Goal: Transaction & Acquisition: Book appointment/travel/reservation

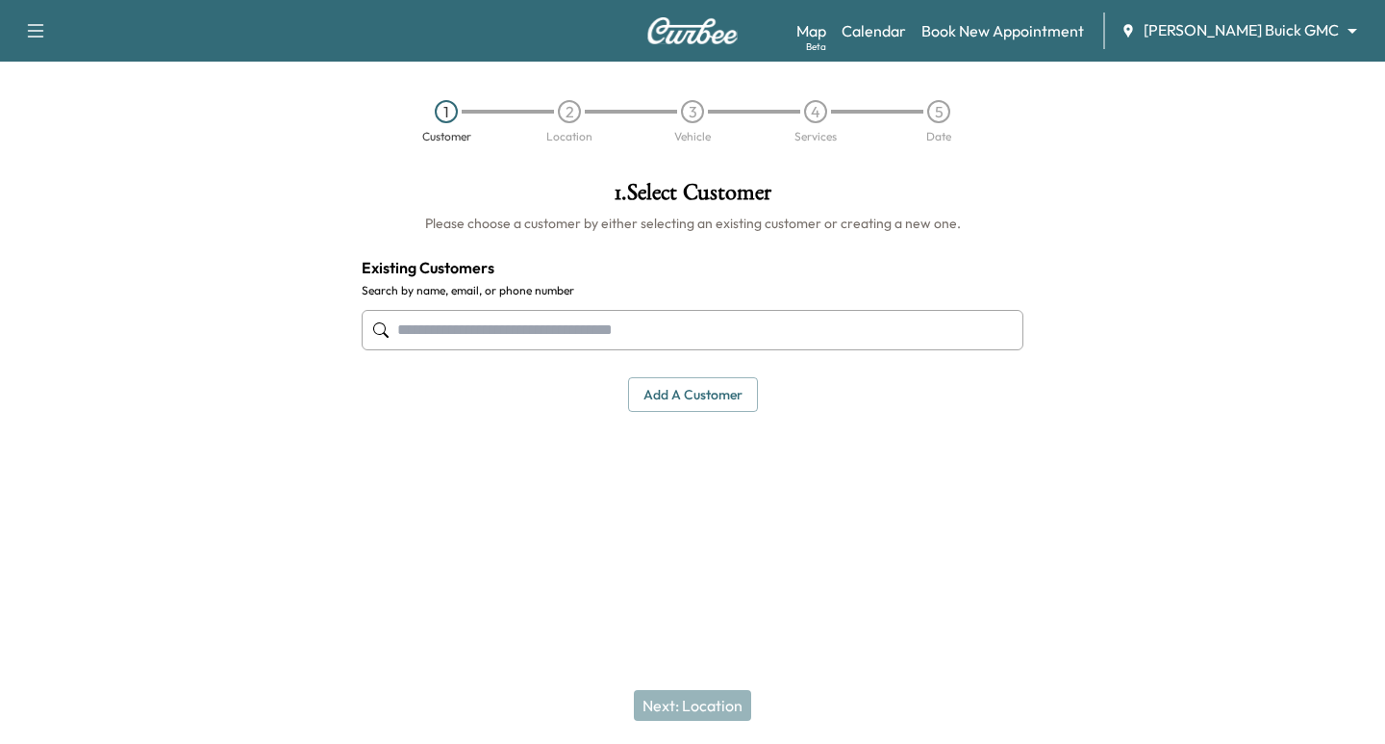
click at [1221, 33] on body "Support Log Out Map Beta Calendar Book New Appointment Ewing Buick GMC ********…" at bounding box center [692, 372] width 1385 height 744
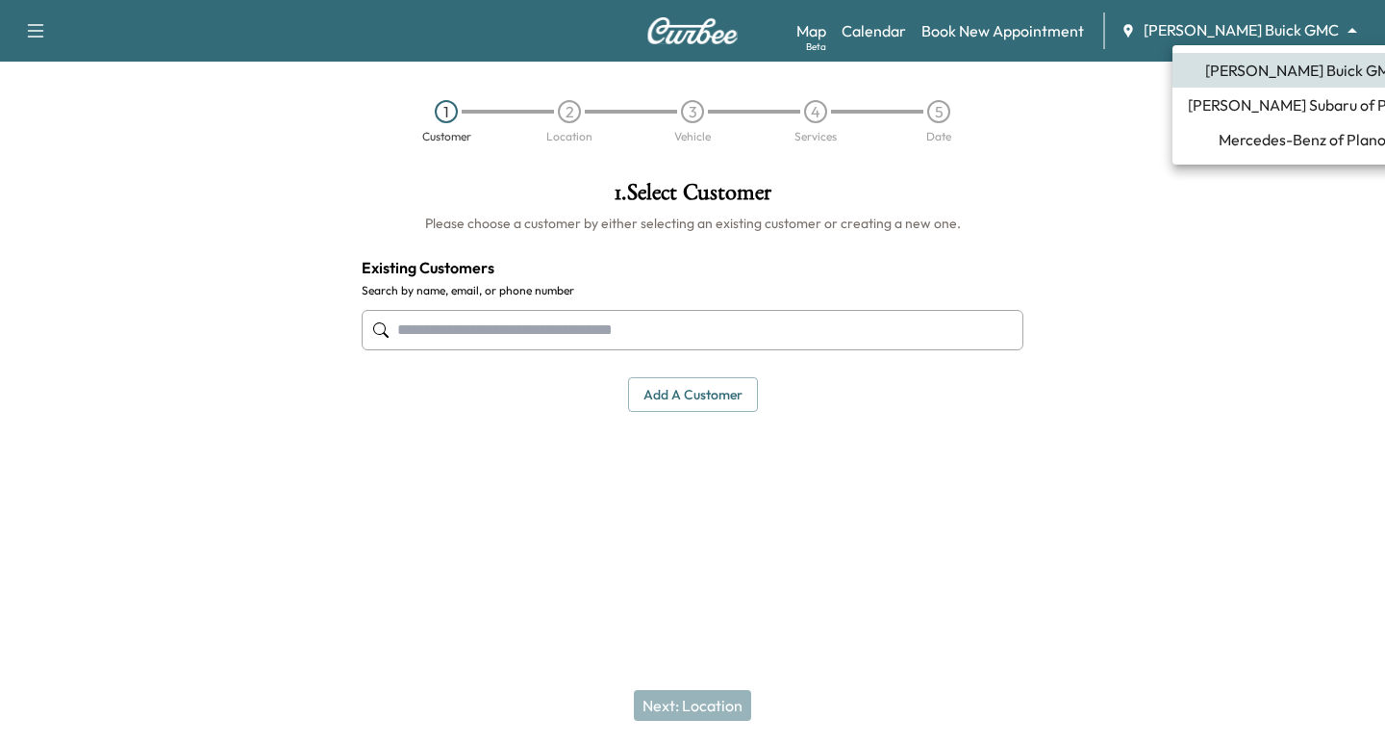
drag, startPoint x: 1276, startPoint y: 107, endPoint x: 1266, endPoint y: 108, distance: 9.7
click at [1277, 107] on span "Ewing Subaru of Plano" at bounding box center [1302, 104] width 229 height 23
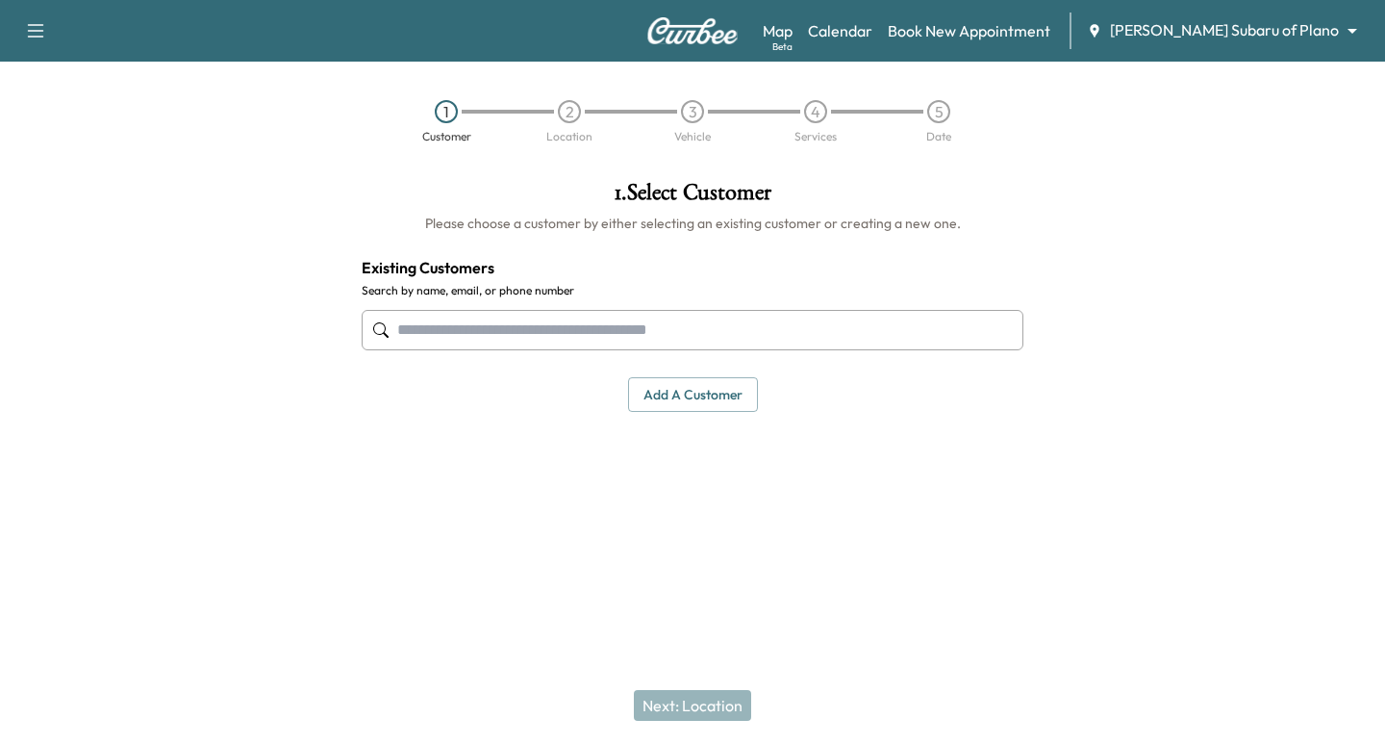
click at [452, 340] on input "text" at bounding box center [693, 330] width 662 height 40
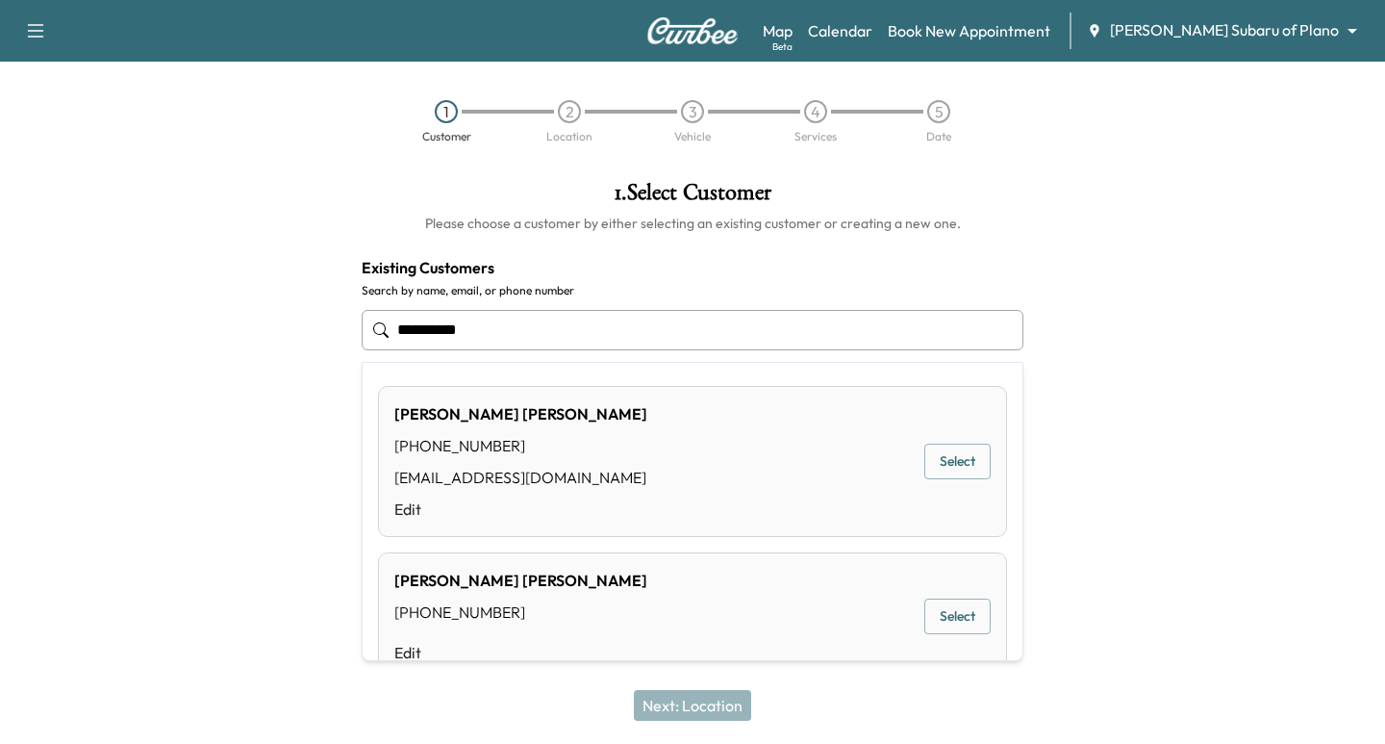
click at [935, 469] on button "Select" at bounding box center [958, 462] width 66 height 36
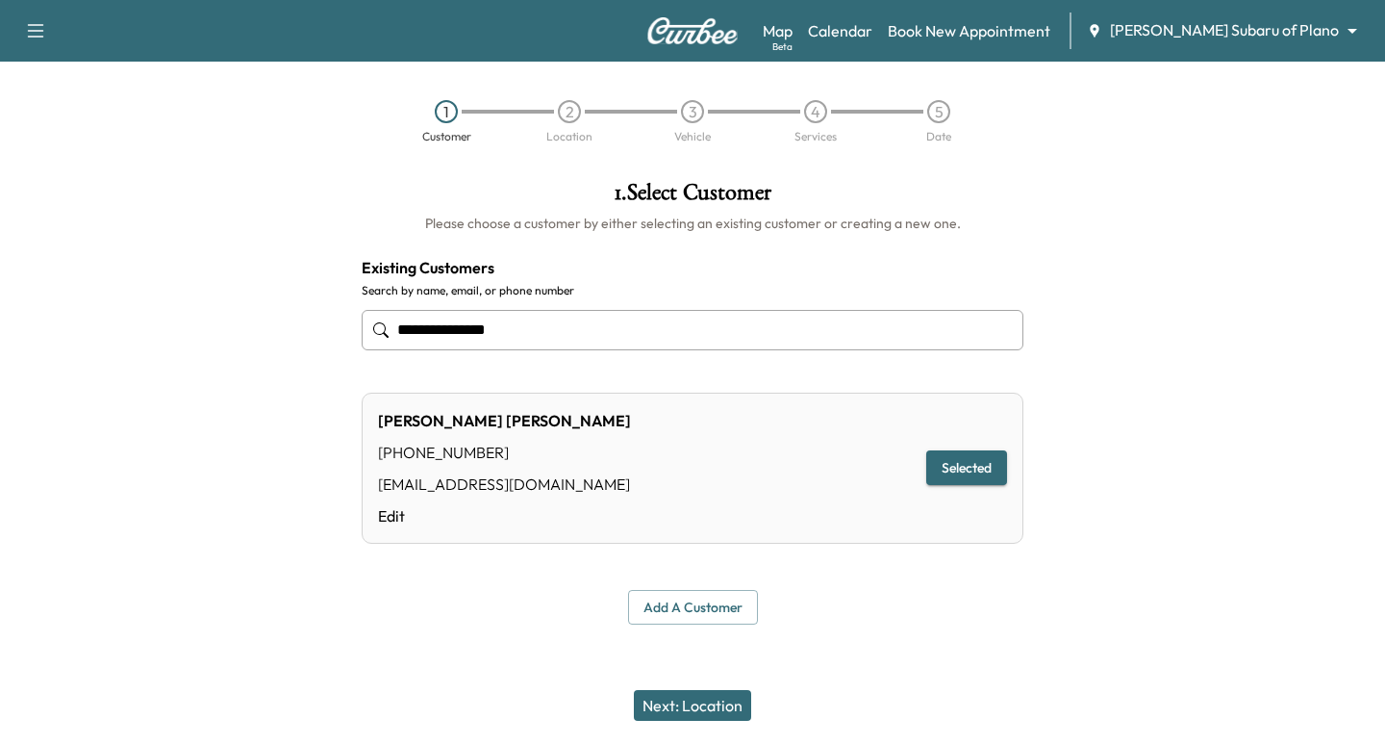
type input "**********"
click at [676, 709] on button "Next: Location" at bounding box center [692, 705] width 117 height 31
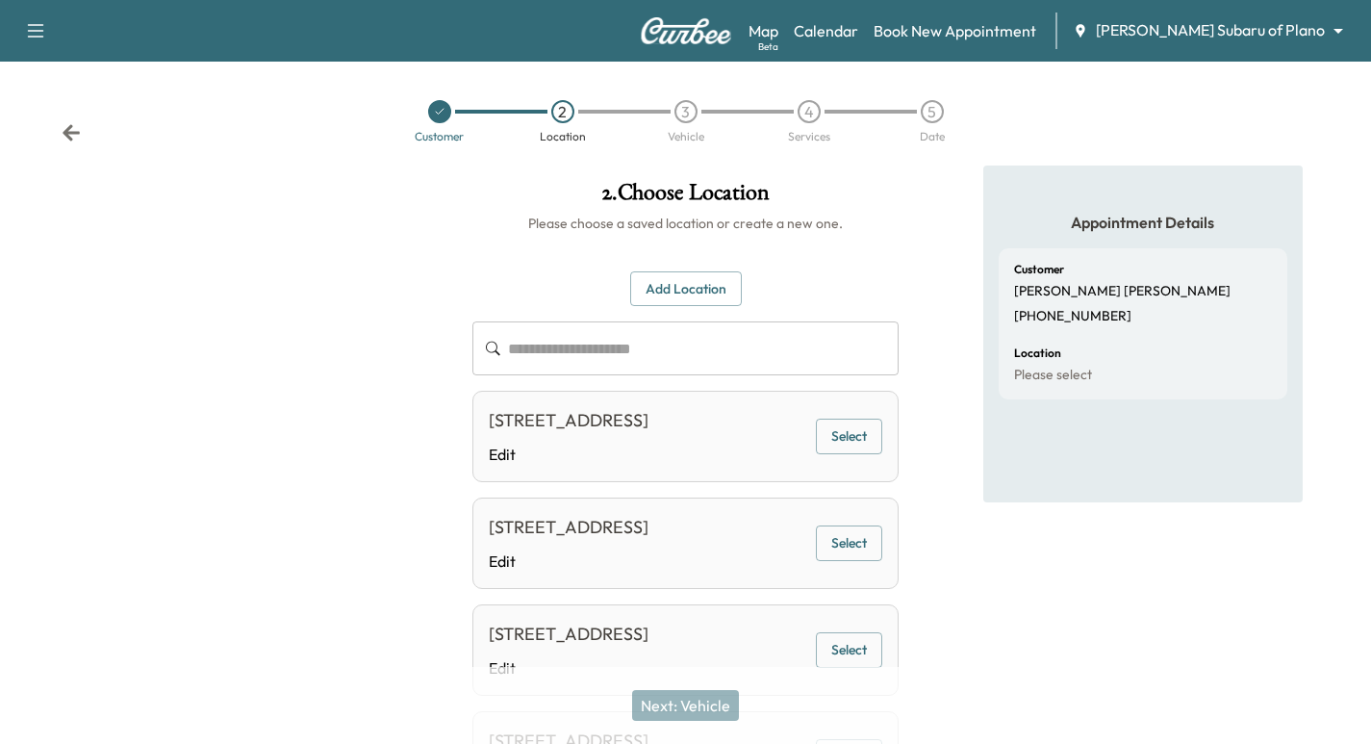
click at [852, 451] on button "Select" at bounding box center [849, 437] width 66 height 36
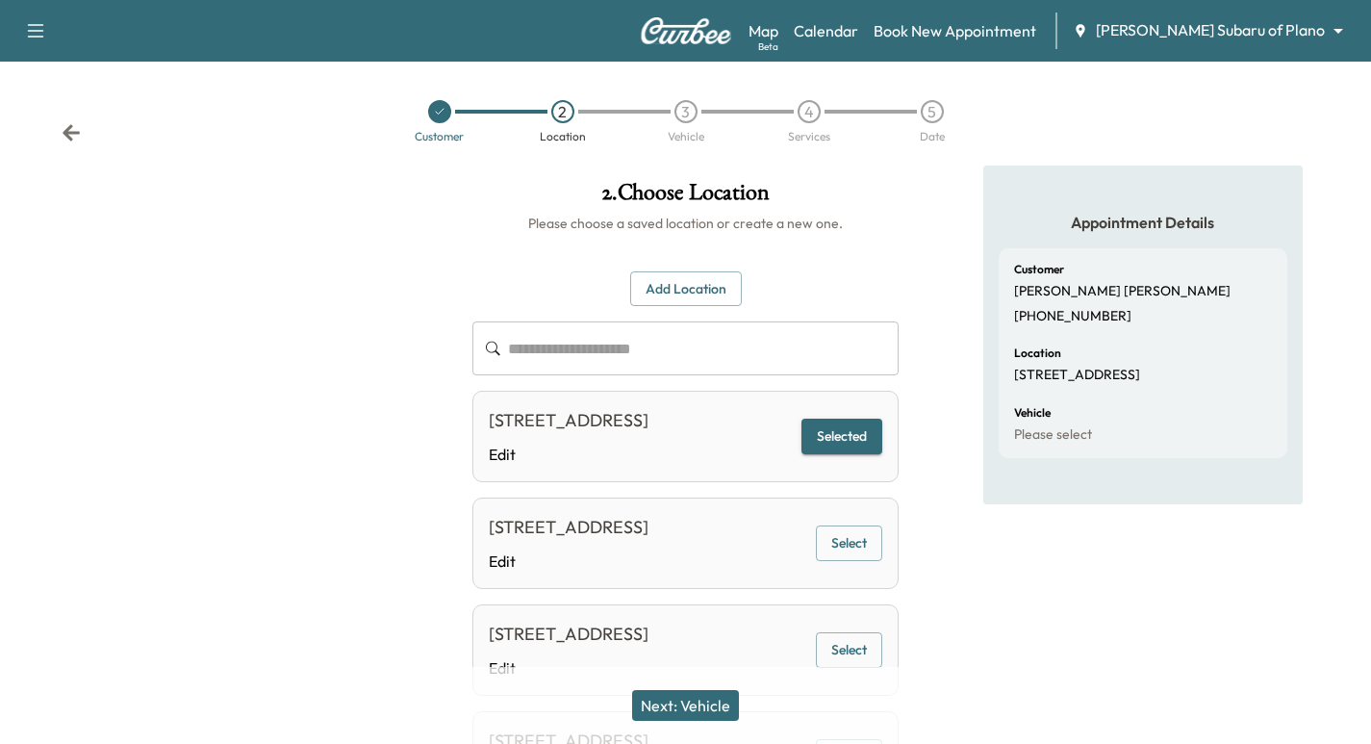
click at [697, 701] on button "Next: Vehicle" at bounding box center [685, 705] width 107 height 31
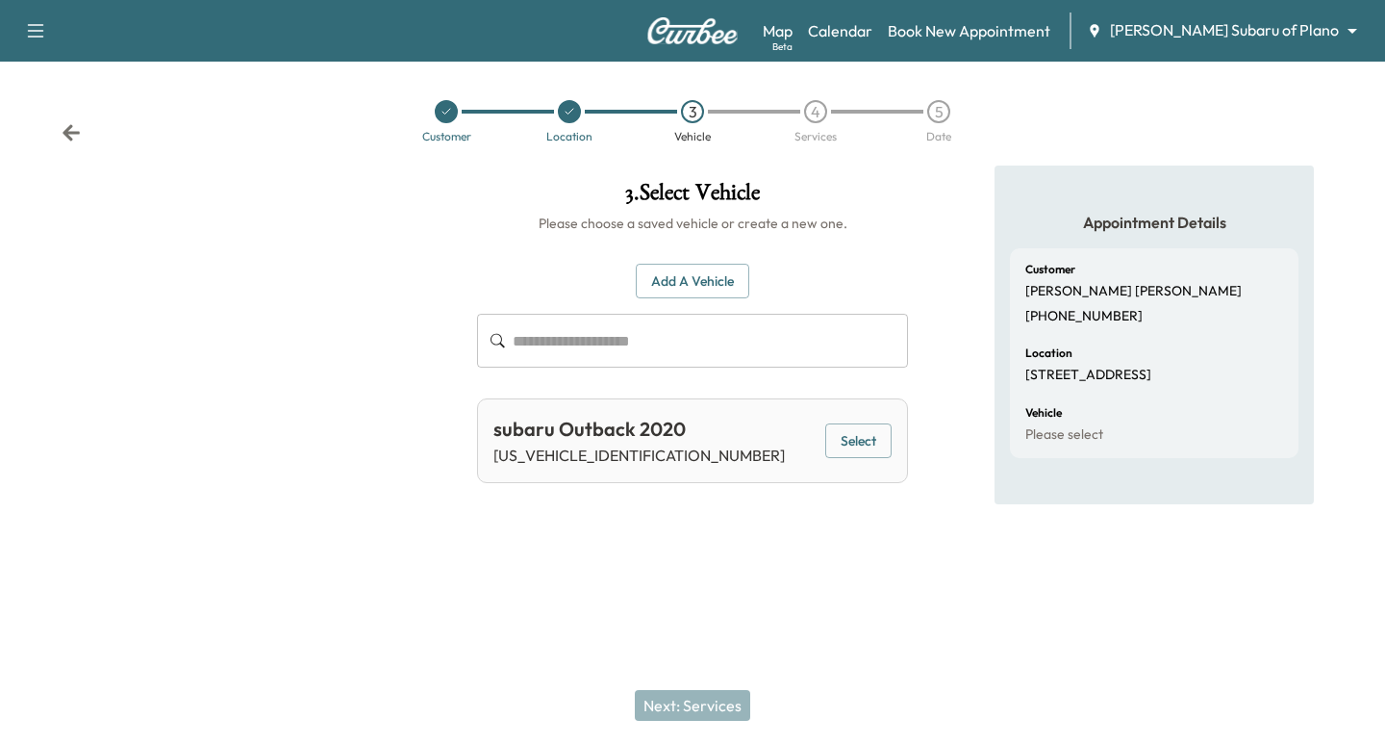
click at [598, 454] on p "4S4BTAPC9L3203733" at bounding box center [640, 455] width 292 height 23
copy p "4S4BTAPC9L3203733"
